Goal: Transaction & Acquisition: Obtain resource

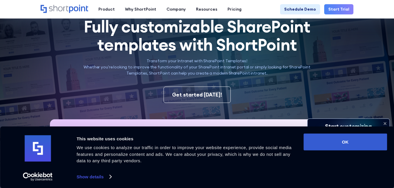
scroll to position [89, 0]
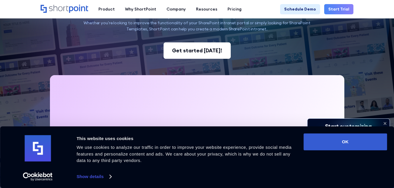
click at [192, 50] on div "Get started [DATE]!" at bounding box center [197, 51] width 50 height 8
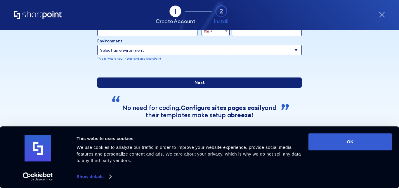
scroll to position [33, 0]
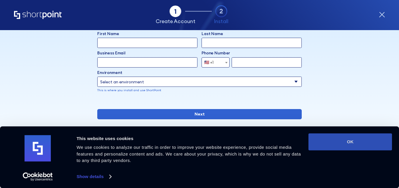
click at [350, 139] on button "OK" at bounding box center [350, 141] width 84 height 17
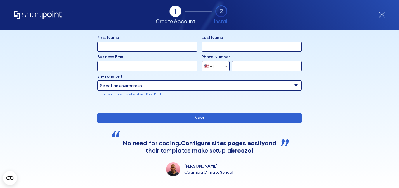
scroll to position [1, 0]
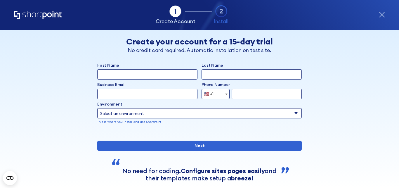
click at [381, 14] on icon "form" at bounding box center [381, 14] width 5 height 5
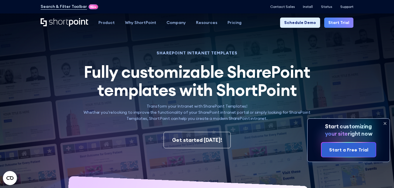
drag, startPoint x: 367, startPoint y: 34, endPoint x: 367, endPoint y: 30, distance: 3.5
click at [367, 32] on img at bounding box center [187, 129] width 414 height 259
